Goal: Information Seeking & Learning: Find specific fact

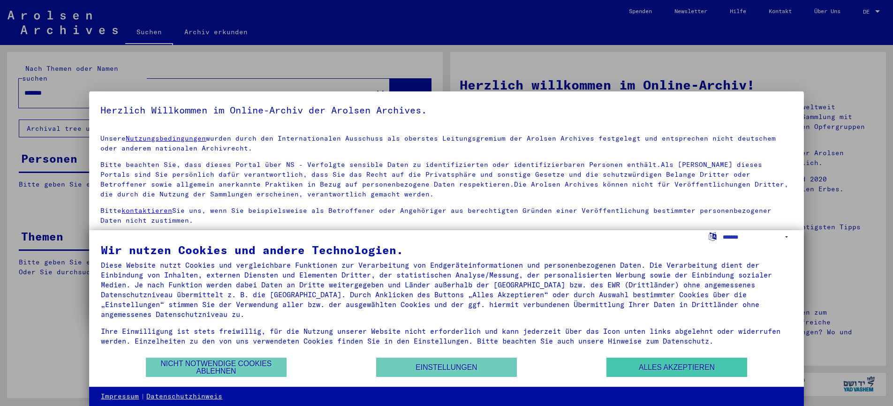
click at [660, 374] on button "Alles akzeptieren" at bounding box center [676, 367] width 141 height 19
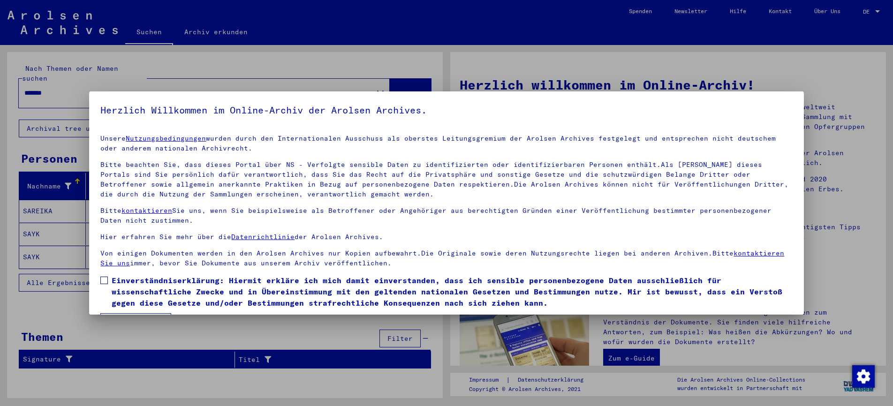
scroll to position [28, 0]
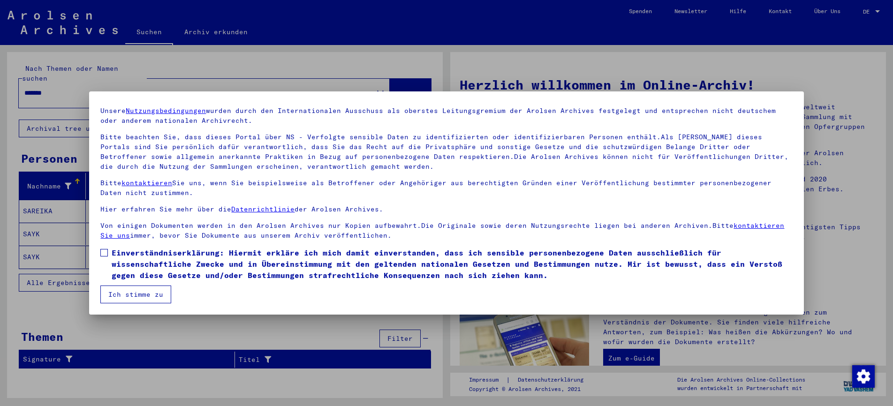
click at [160, 295] on button "Ich stimme zu" at bounding box center [135, 295] width 71 height 18
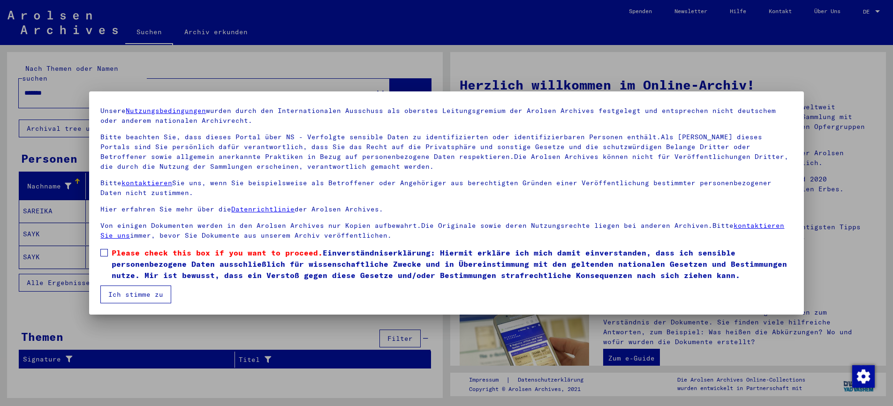
click at [142, 248] on span "Please check this box if you want to proceed." at bounding box center [217, 252] width 211 height 9
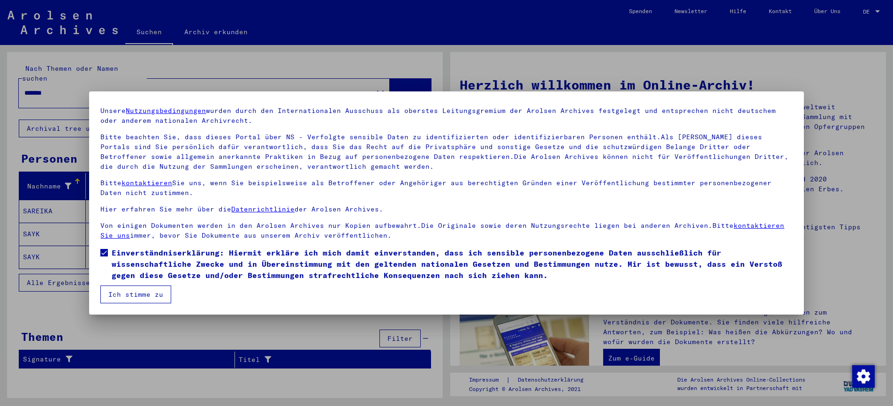
click at [137, 298] on button "Ich stimme zu" at bounding box center [135, 295] width 71 height 18
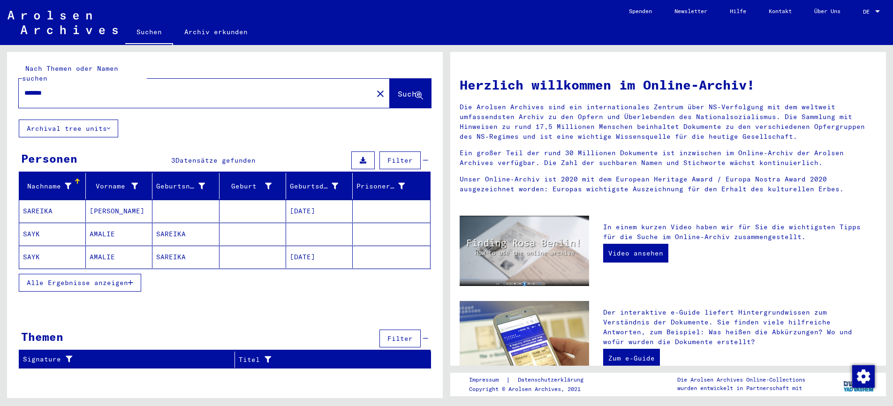
click at [94, 120] on button "Archival tree units" at bounding box center [68, 129] width 99 height 18
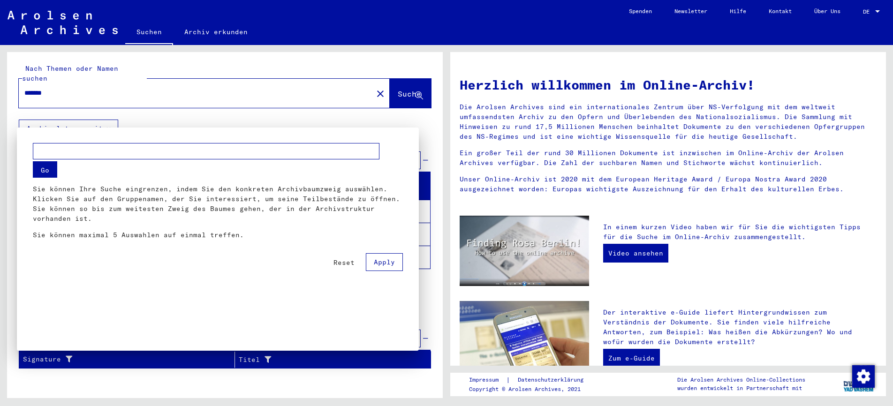
scroll to position [73, 0]
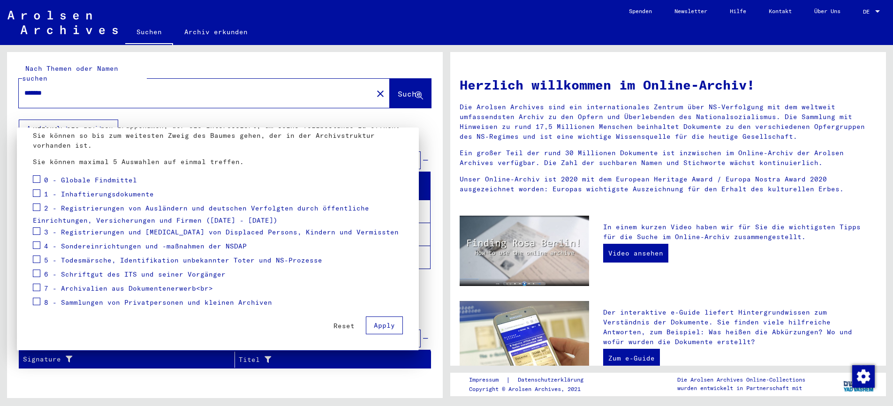
click at [374, 324] on span "Apply" at bounding box center [384, 325] width 21 height 8
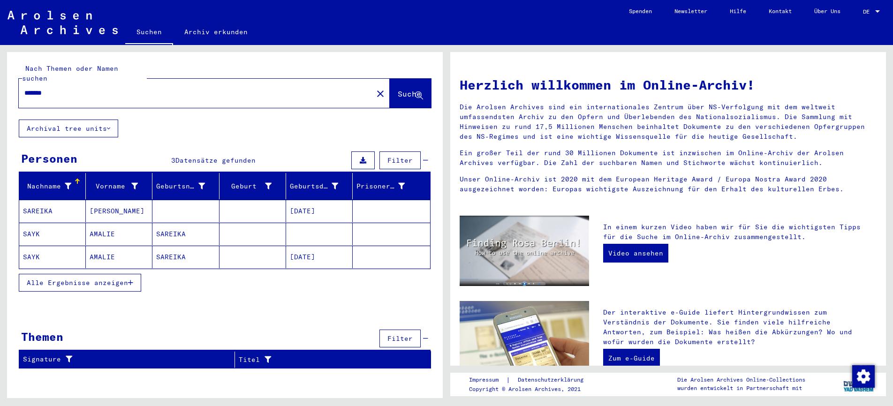
click at [68, 120] on button "Archival tree units" at bounding box center [68, 129] width 99 height 18
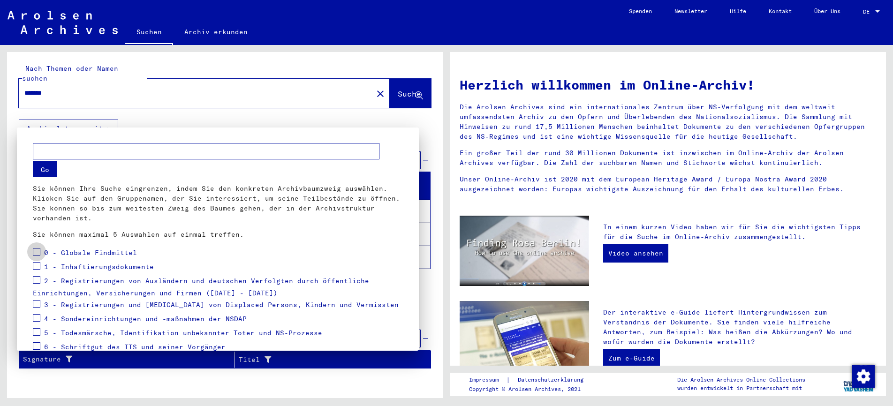
click at [38, 251] on span at bounding box center [37, 252] width 8 height 8
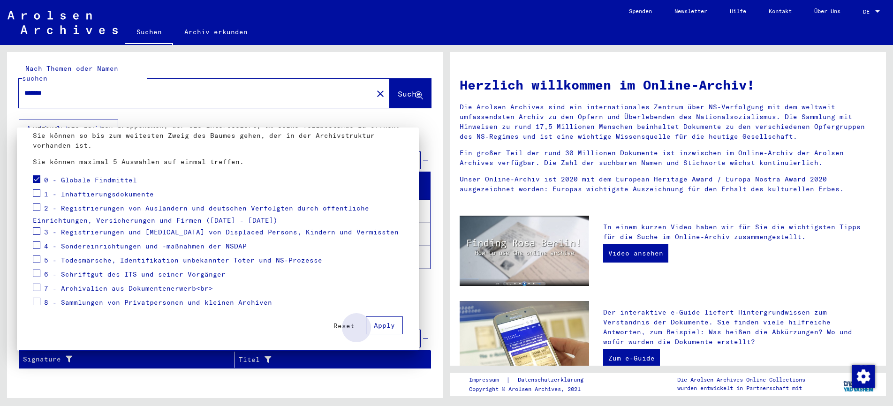
click at [378, 332] on button "Apply" at bounding box center [384, 326] width 37 height 18
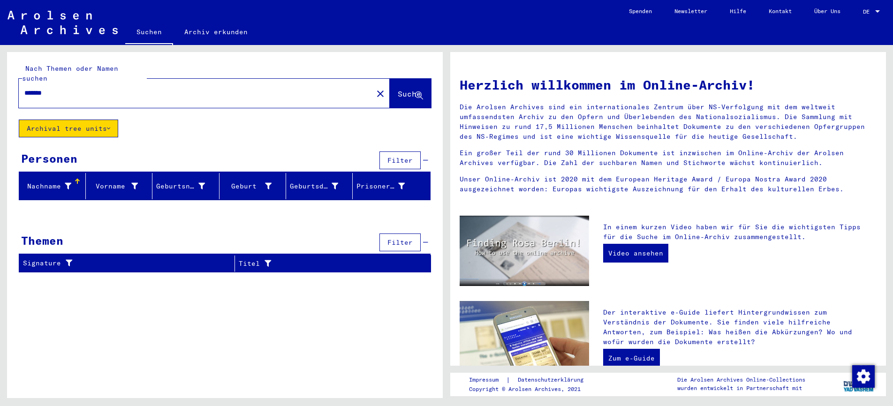
click at [92, 120] on button "Archival tree units" at bounding box center [68, 129] width 99 height 18
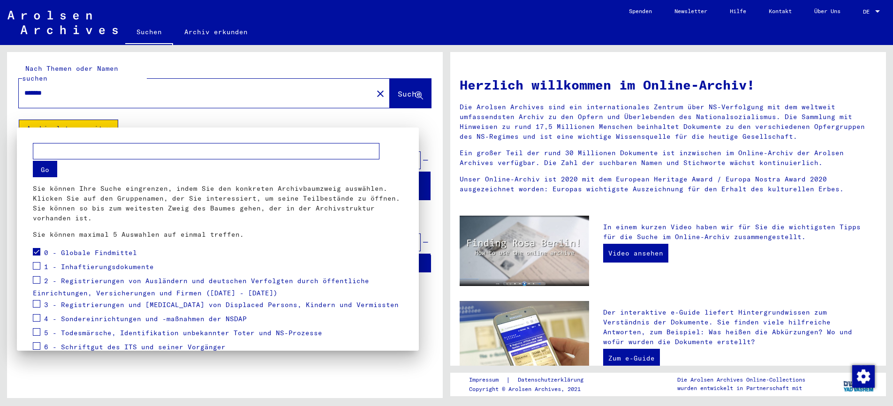
click at [40, 255] on div "0 - Globale Findmittel" at bounding box center [85, 253] width 104 height 14
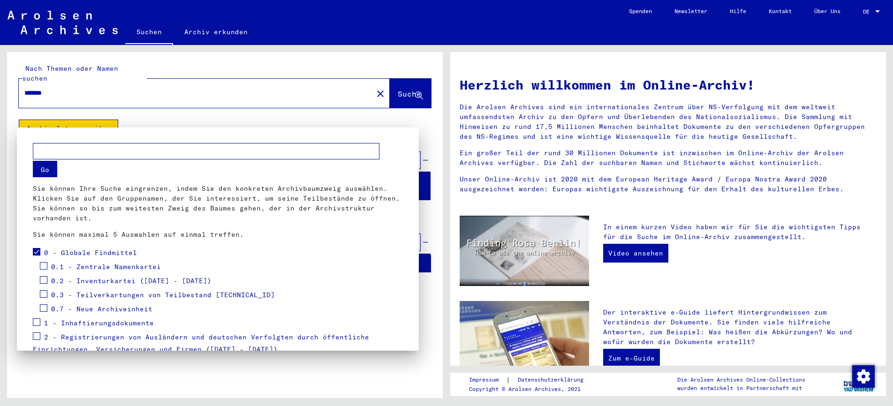
click at [34, 254] on span at bounding box center [37, 252] width 8 height 8
click at [43, 168] on button "Go" at bounding box center [45, 169] width 24 height 16
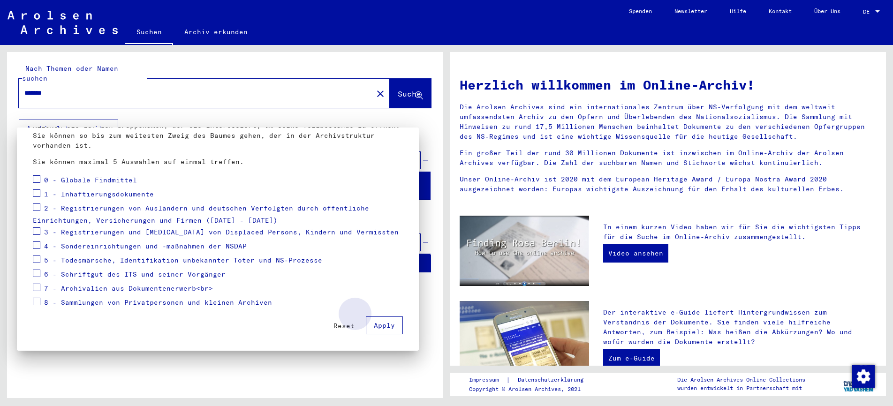
click at [377, 318] on button "Apply" at bounding box center [384, 326] width 37 height 18
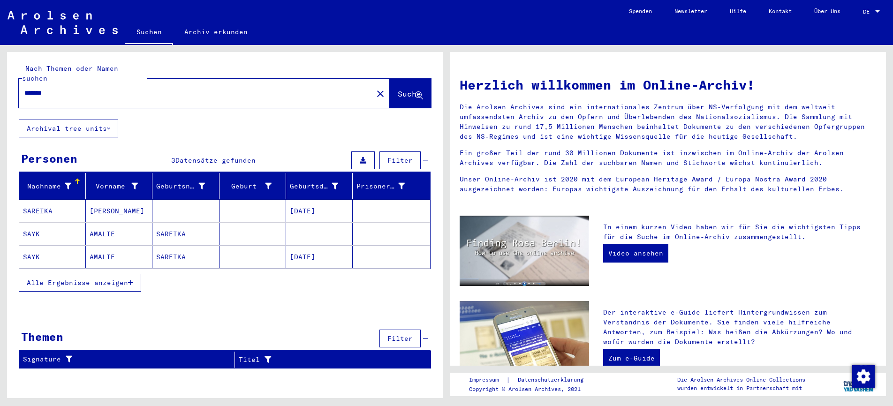
click at [311, 200] on mat-cell "[DATE]" at bounding box center [319, 211] width 67 height 23
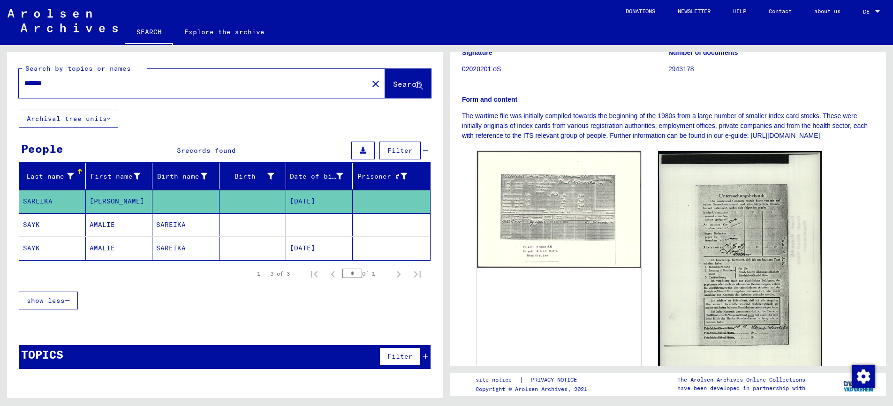
scroll to position [136, 0]
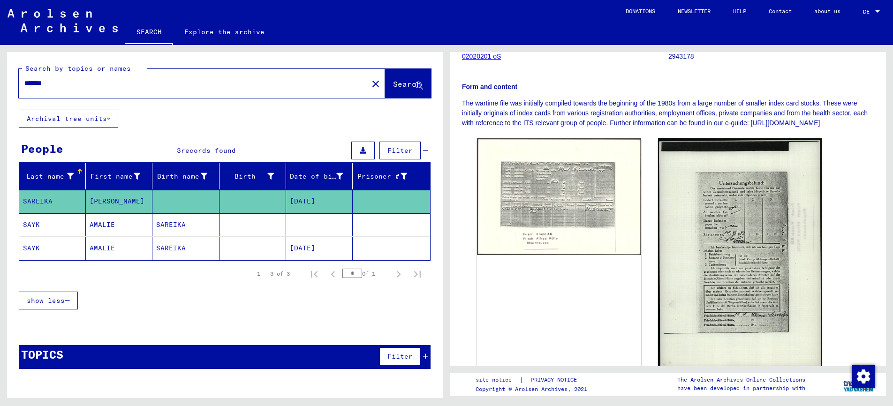
click at [78, 82] on input "*******" at bounding box center [193, 83] width 338 height 10
type input "********"
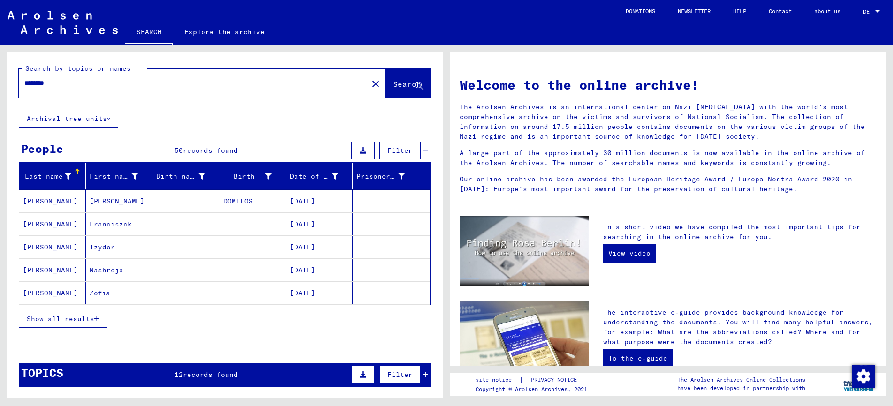
click at [69, 199] on mat-cell "[PERSON_NAME]" at bounding box center [52, 201] width 67 height 23
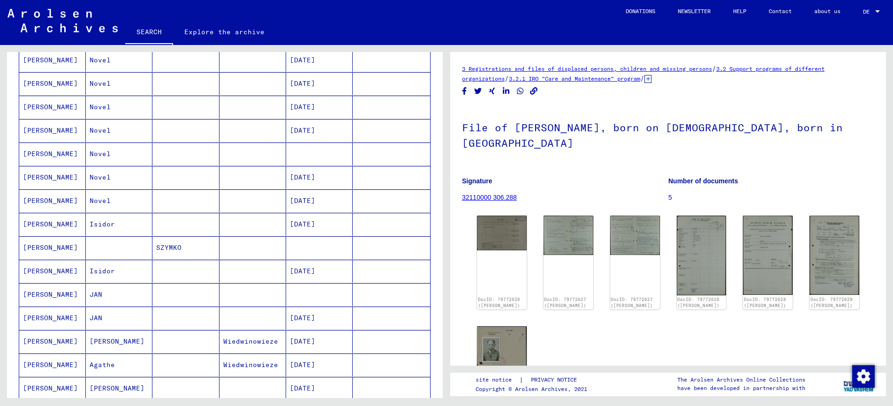
scroll to position [239, 0]
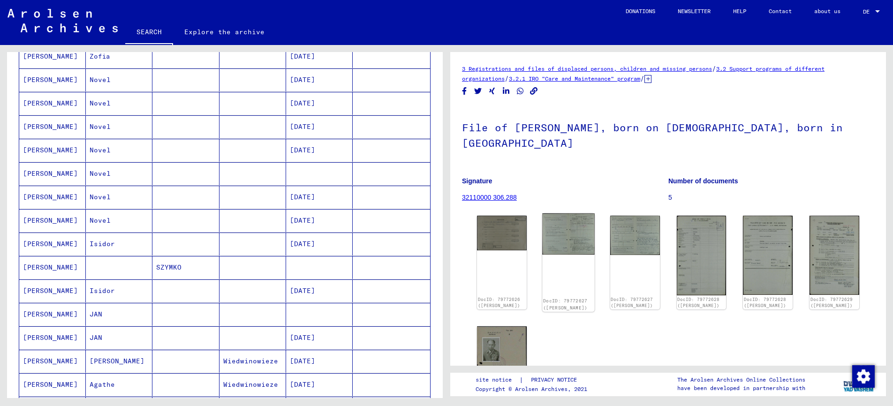
click at [576, 223] on img at bounding box center [568, 233] width 52 height 41
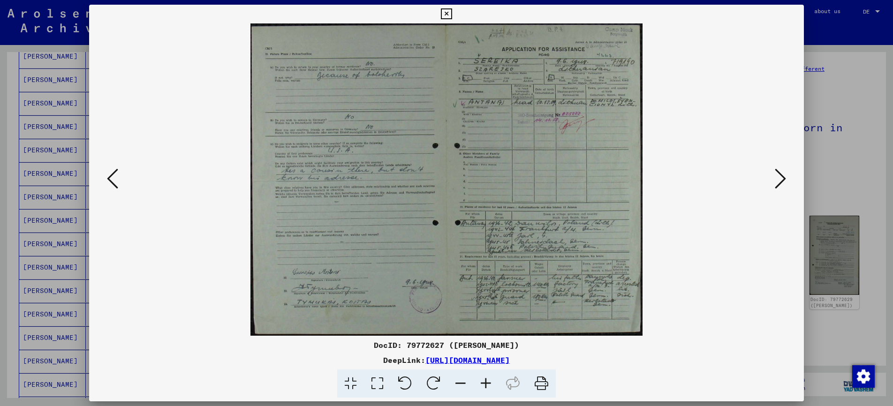
click at [818, 183] on div at bounding box center [446, 203] width 893 height 406
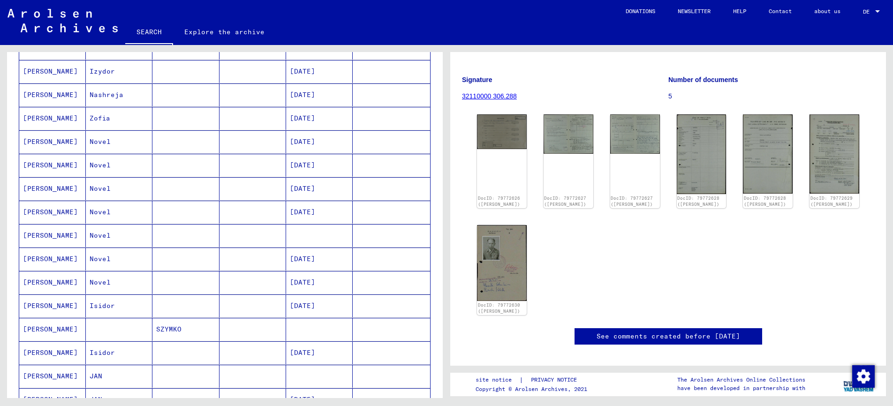
scroll to position [192, 0]
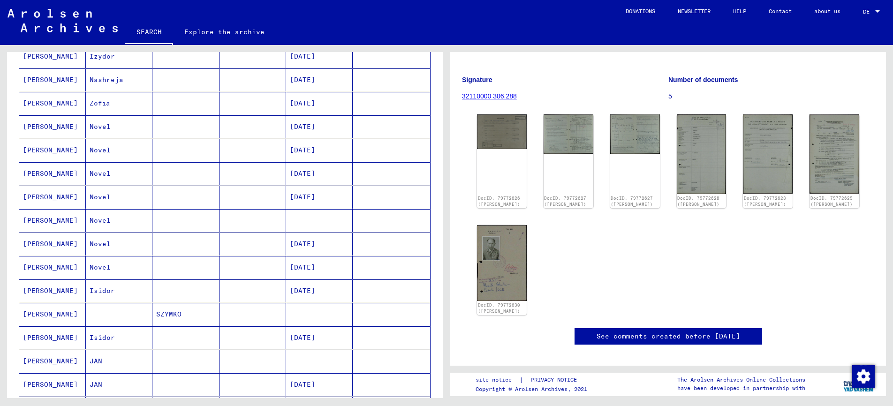
click at [71, 288] on mat-cell "[PERSON_NAME]" at bounding box center [52, 291] width 67 height 23
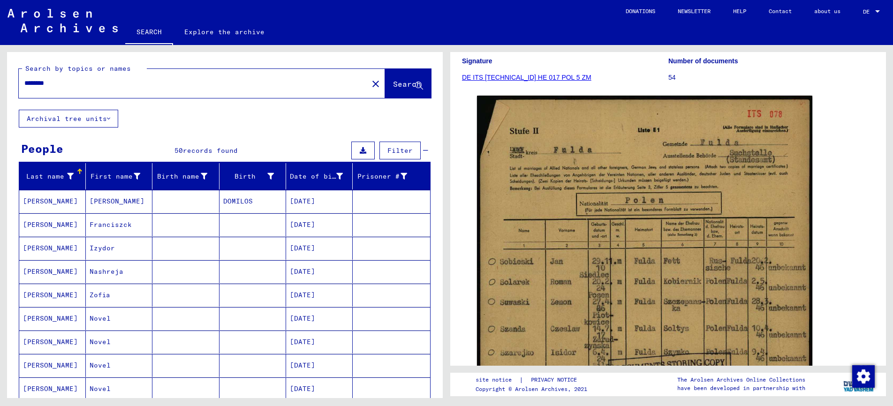
click at [66, 287] on mat-cell "[PERSON_NAME]" at bounding box center [52, 295] width 67 height 23
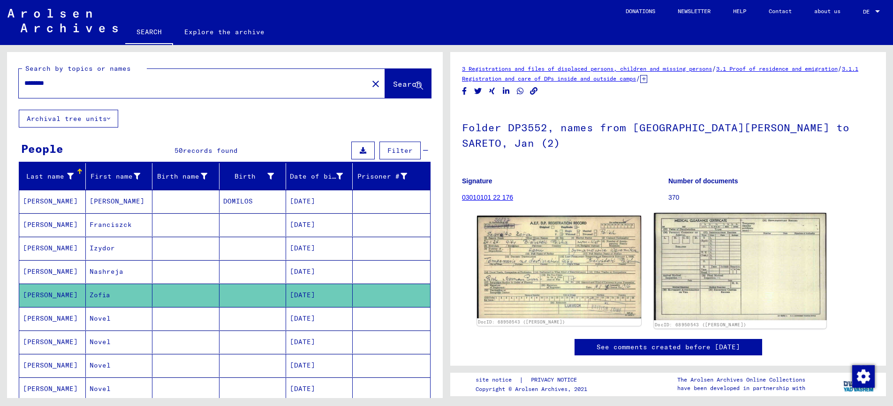
scroll to position [9, 0]
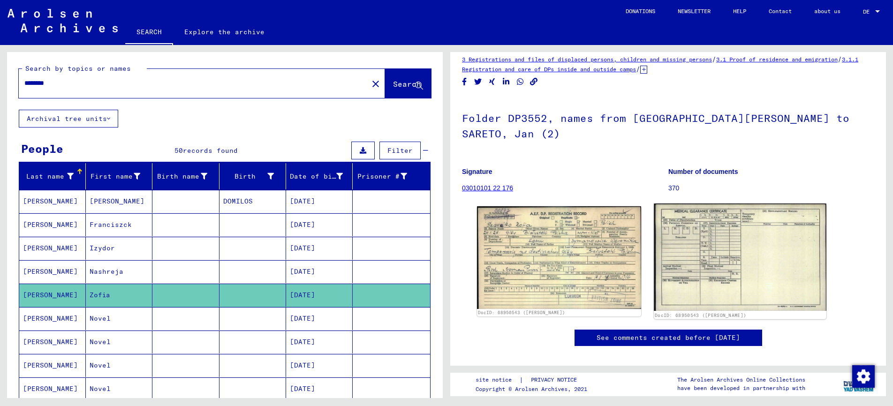
click at [711, 234] on img at bounding box center [740, 257] width 172 height 107
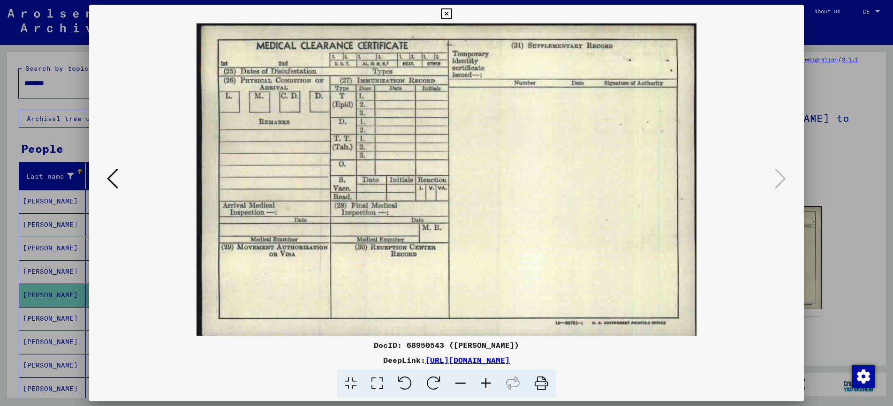
click at [837, 121] on div at bounding box center [446, 203] width 893 height 406
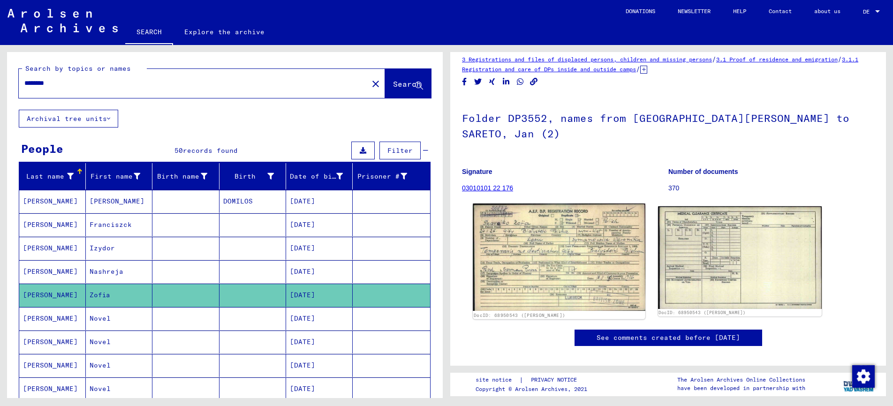
click at [597, 225] on img at bounding box center [559, 257] width 172 height 107
